Goal: Transaction & Acquisition: Purchase product/service

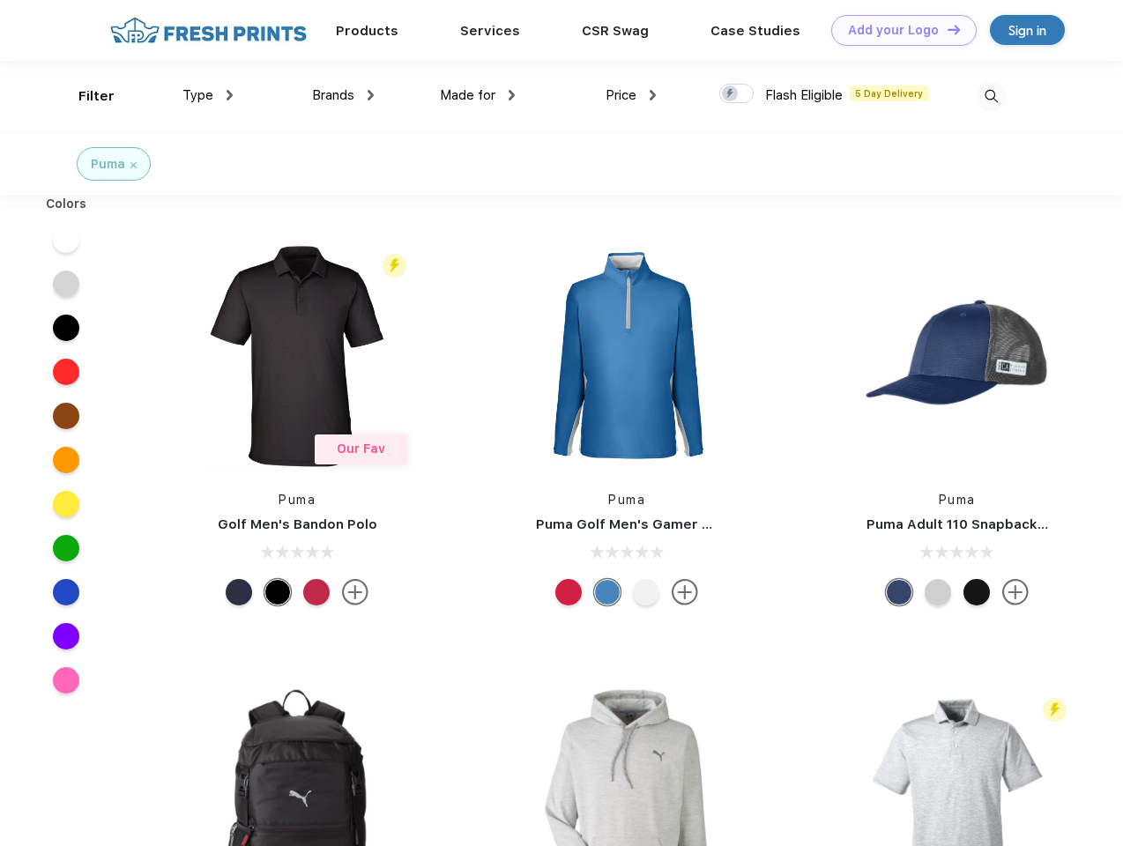
click at [897, 30] on link "Add your Logo Design Tool" at bounding box center [903, 30] width 145 height 31
click at [0, 0] on div "Design Tool" at bounding box center [0, 0] width 0 height 0
click at [946, 29] on link "Add your Logo Design Tool" at bounding box center [903, 30] width 145 height 31
click at [85, 96] on div "Filter" at bounding box center [96, 96] width 36 height 20
click at [208, 95] on span "Type" at bounding box center [197, 95] width 31 height 16
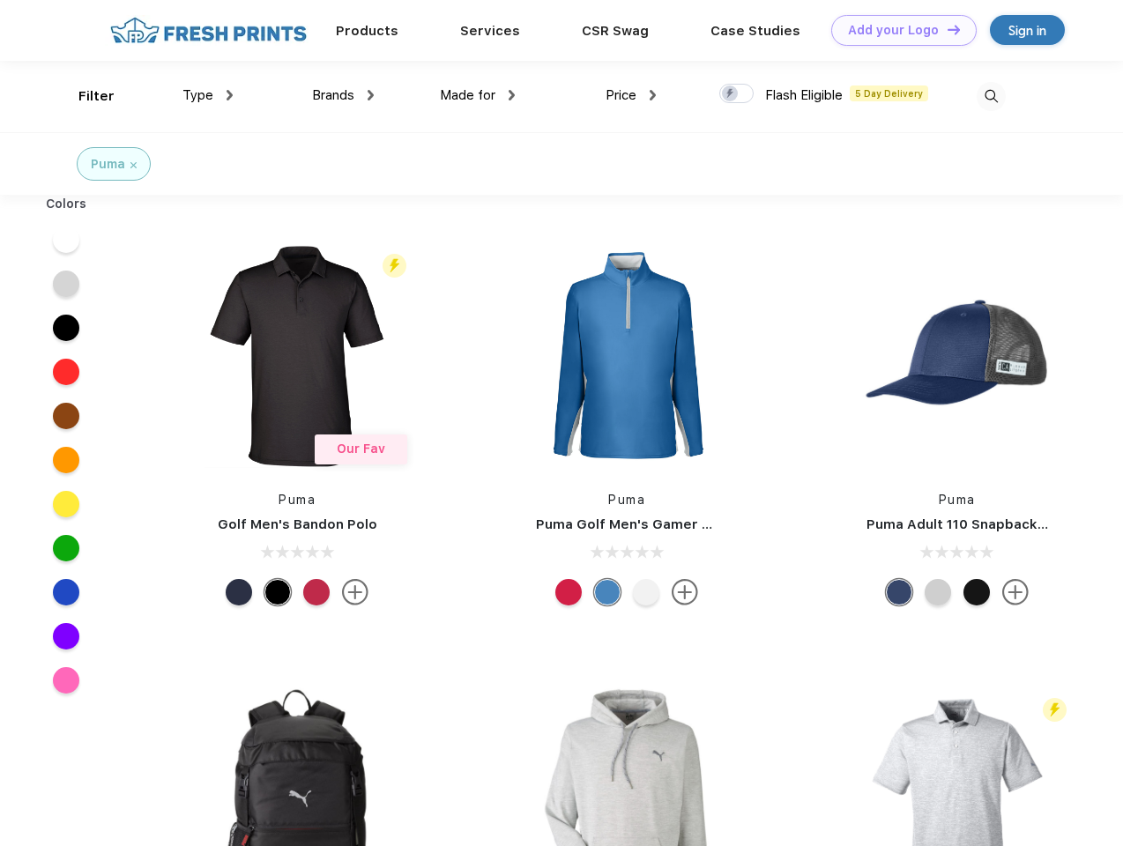
click at [343, 95] on span "Brands" at bounding box center [333, 95] width 42 height 16
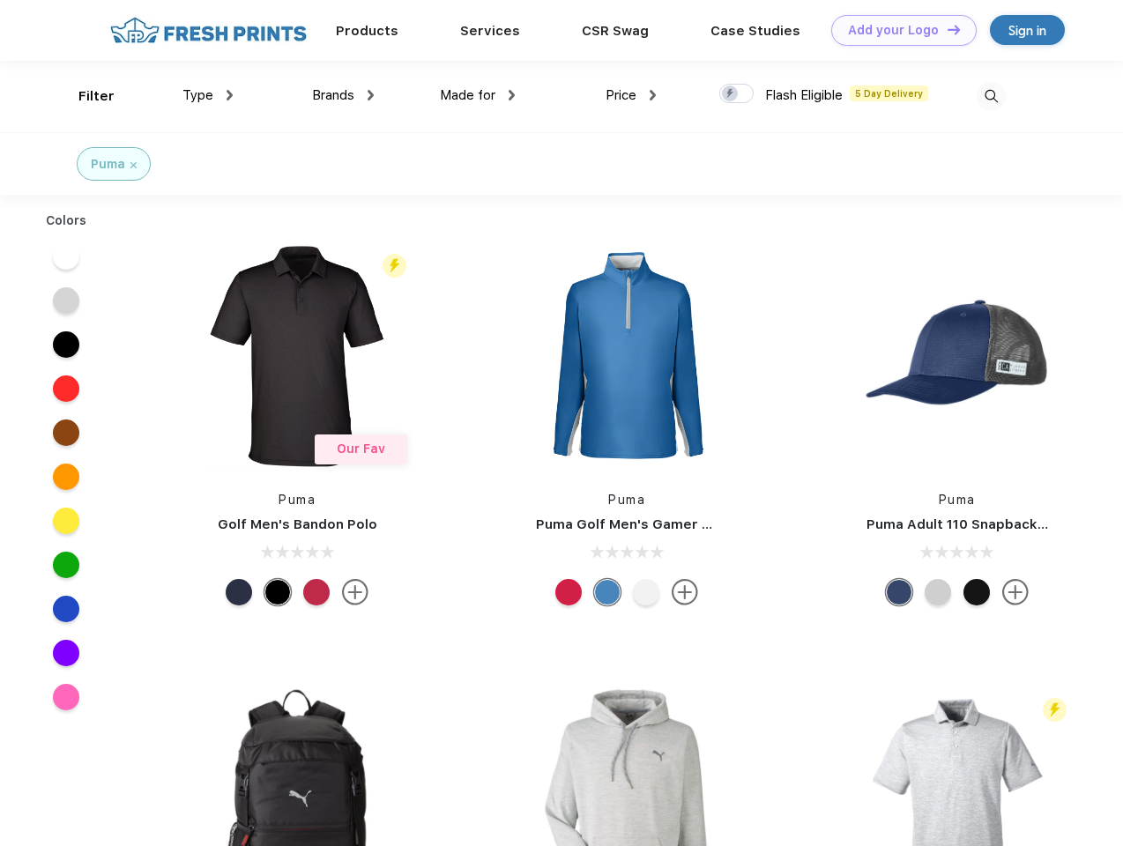
click at [478, 95] on span "Made for" at bounding box center [468, 95] width 56 height 16
click at [631, 95] on span "Price" at bounding box center [620, 95] width 31 height 16
click at [737, 94] on div at bounding box center [736, 93] width 34 height 19
click at [731, 94] on input "checkbox" at bounding box center [724, 88] width 11 height 11
click at [991, 96] on img at bounding box center [990, 96] width 29 height 29
